Goal: Navigation & Orientation: Find specific page/section

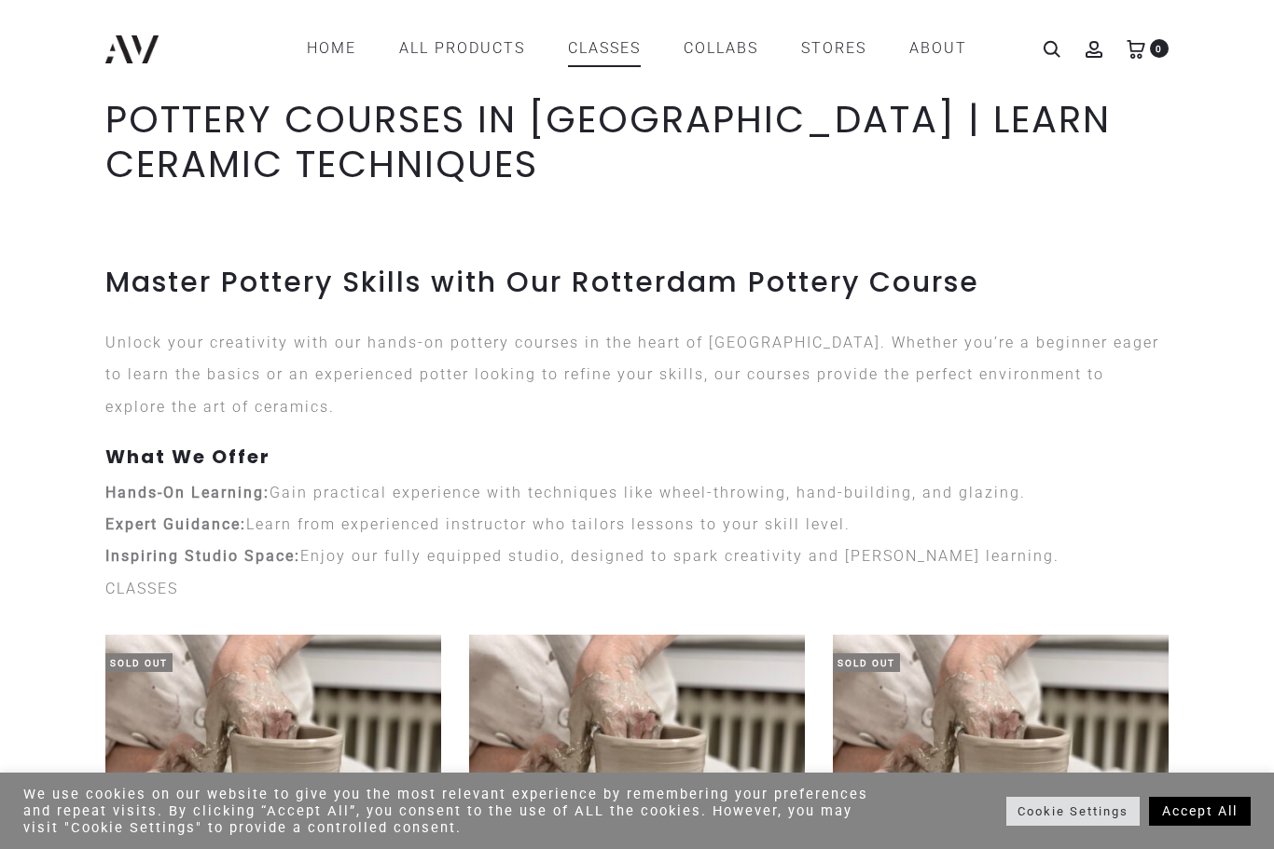
click at [632, 56] on link "CLASSES" at bounding box center [604, 49] width 73 height 32
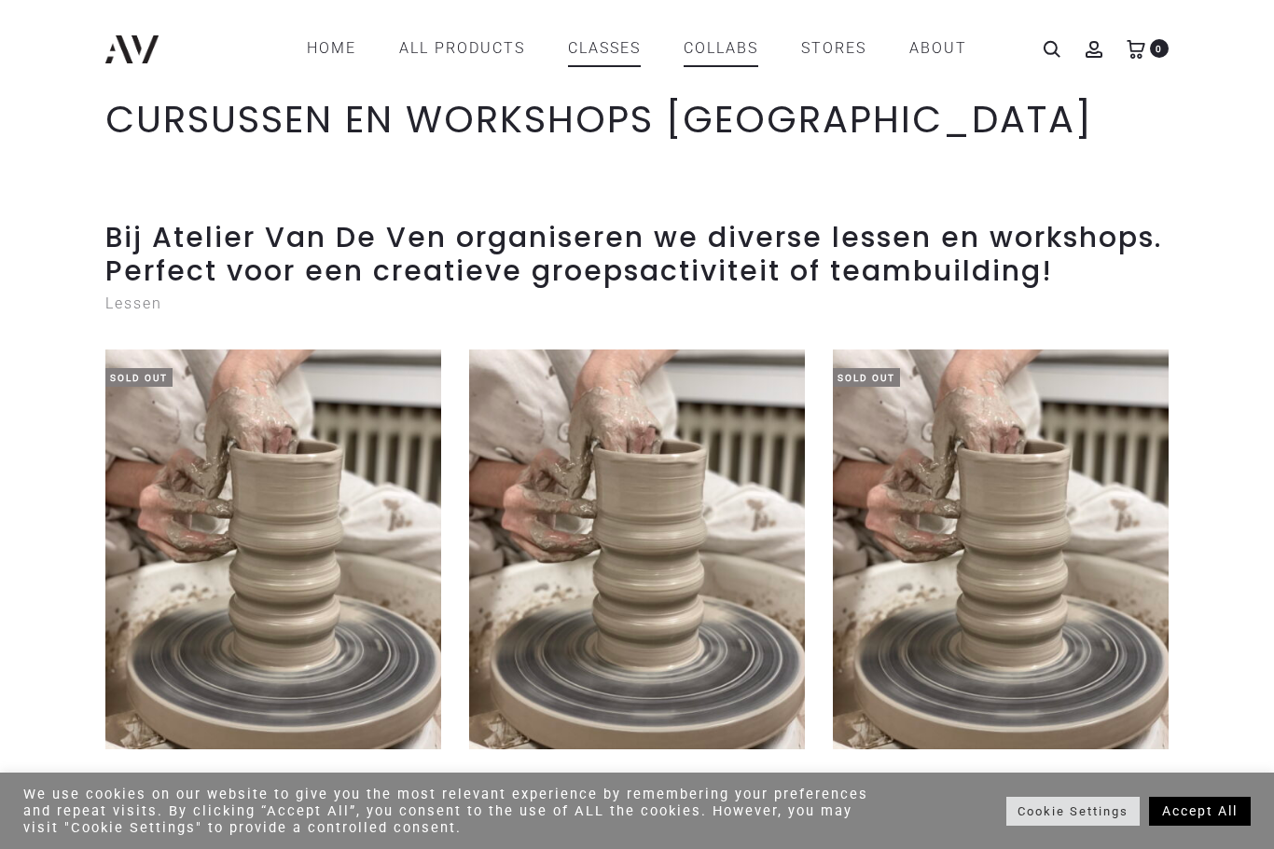
click at [738, 48] on link "COLLABS" at bounding box center [720, 49] width 75 height 32
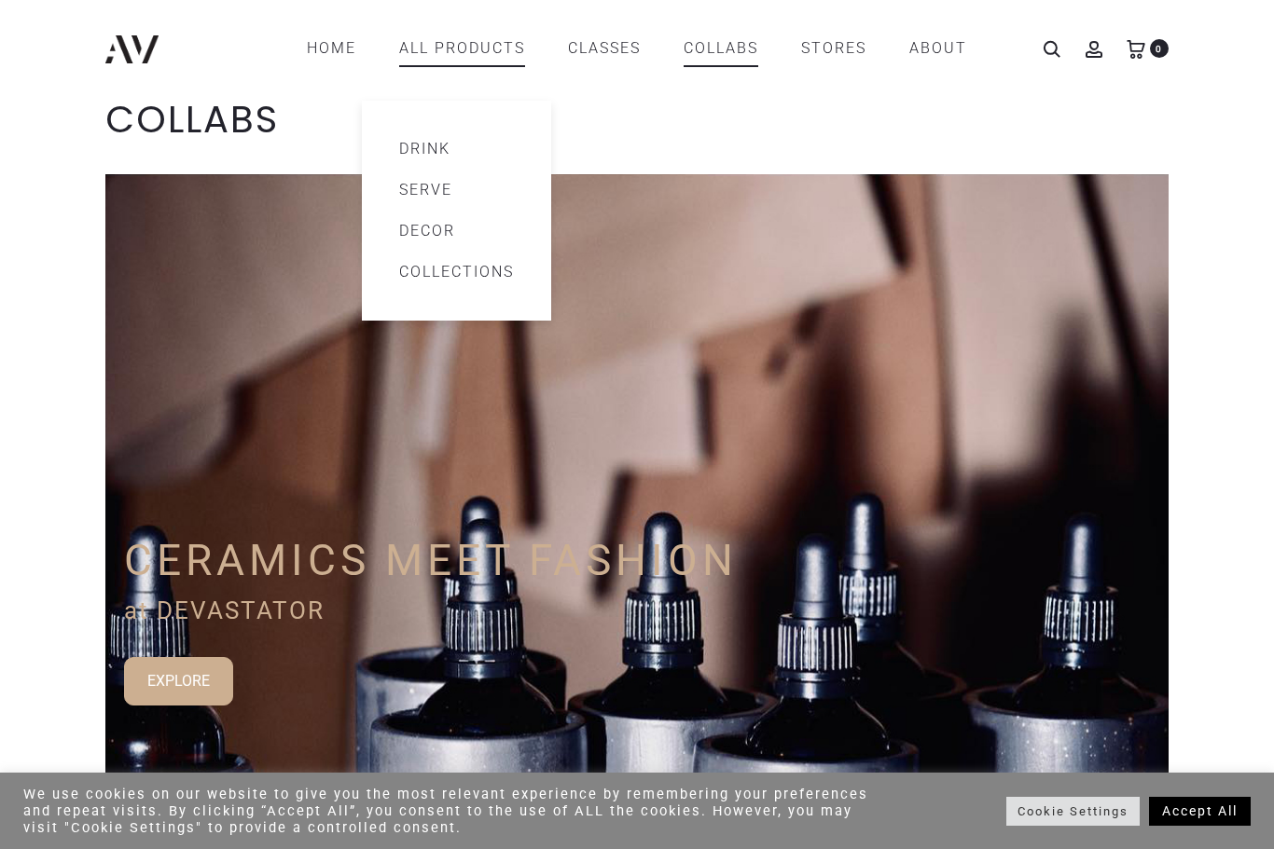
click at [432, 152] on link "Drink" at bounding box center [456, 149] width 115 height 22
